Goal: Use online tool/utility: Utilize a website feature to perform a specific function

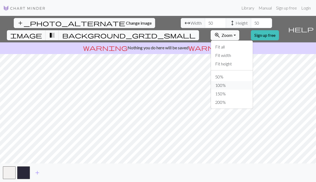
click at [251, 81] on button "100%" at bounding box center [232, 85] width 42 height 8
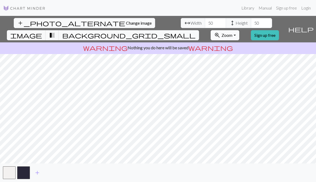
click at [233, 33] on span "Zoom" at bounding box center [227, 35] width 11 height 5
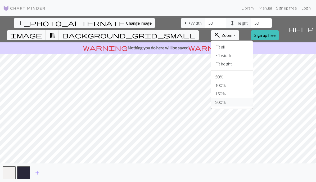
click at [242, 98] on button "200%" at bounding box center [232, 102] width 42 height 8
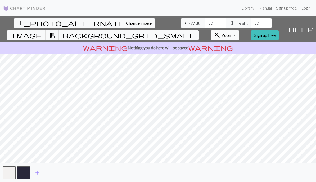
click at [233, 33] on span "Zoom" at bounding box center [227, 35] width 11 height 5
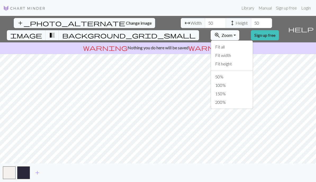
scroll to position [2, 0]
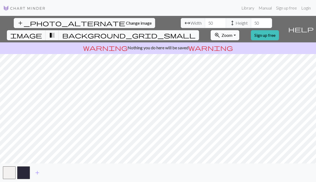
click at [233, 33] on span "Zoom" at bounding box center [227, 35] width 11 height 5
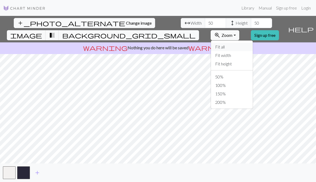
click at [245, 43] on button "Fit all" at bounding box center [232, 47] width 42 height 8
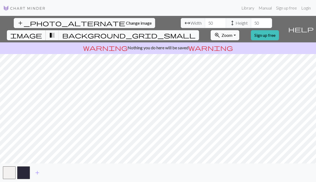
click at [42, 32] on span "image" at bounding box center [26, 35] width 32 height 7
click at [55, 32] on span "transition_fade" at bounding box center [52, 35] width 6 height 7
click at [42, 32] on span "image" at bounding box center [26, 35] width 32 height 7
click at [196, 32] on span "background_grid_small" at bounding box center [129, 35] width 134 height 7
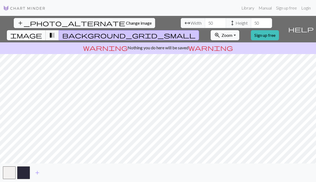
click at [42, 32] on span "image" at bounding box center [26, 35] width 32 height 7
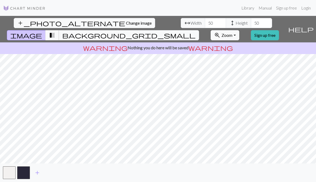
click at [55, 32] on span "transition_fade" at bounding box center [52, 35] width 6 height 7
